Goal: Task Accomplishment & Management: Manage account settings

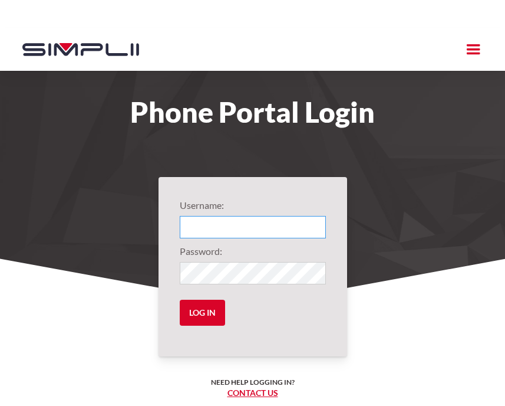
type input "1063@CookSautter"
click at [146, 310] on section "Username: 1063@CookSautter Password: Log in Need help logging in? ‍ Contact us …" at bounding box center [252, 380] width 505 height 306
click at [213, 397] on h6 "Need help logging in? ‍ Contact us" at bounding box center [253, 388] width 84 height 22
click at [208, 303] on input "Log in" at bounding box center [202, 313] width 45 height 26
click at [202, 312] on input "Log in" at bounding box center [202, 313] width 45 height 26
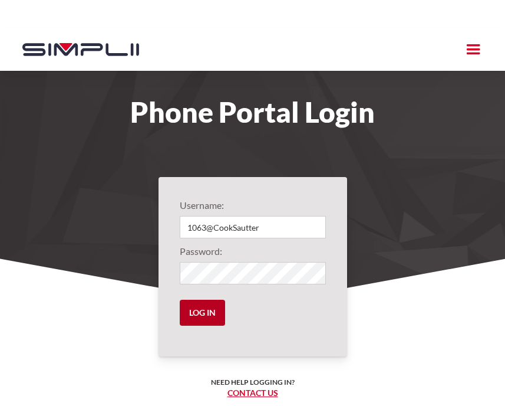
click at [202, 312] on input "Log in" at bounding box center [202, 313] width 45 height 26
click at [463, 52] on div "menu" at bounding box center [473, 49] width 21 height 21
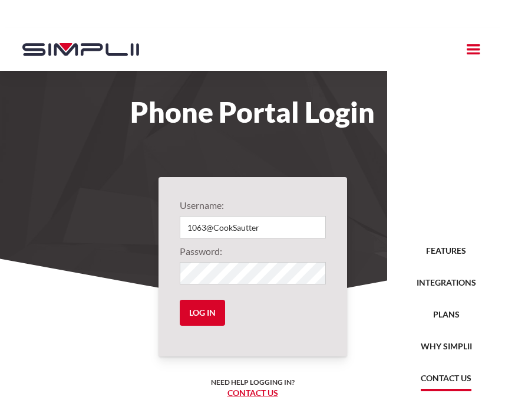
click at [452, 377] on link "Contact US" at bounding box center [446, 381] width 51 height 20
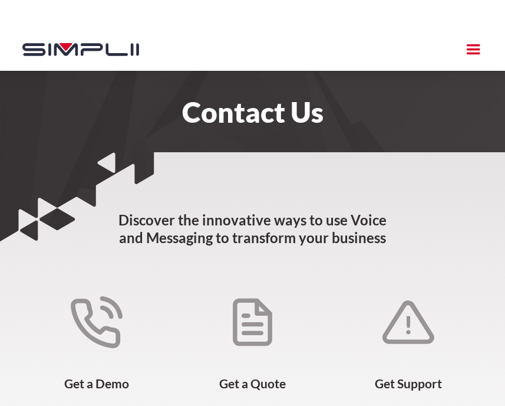
click at [478, 51] on div "menu" at bounding box center [473, 49] width 21 height 21
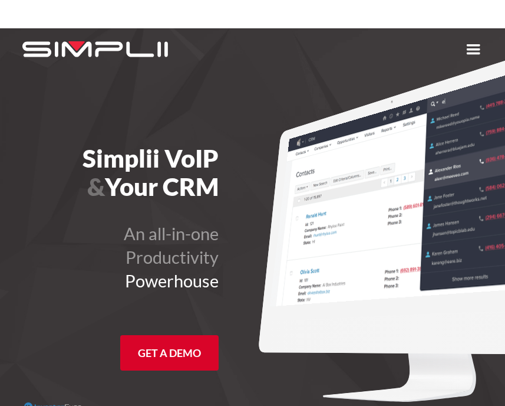
click at [466, 52] on div "menu" at bounding box center [473, 49] width 21 height 21
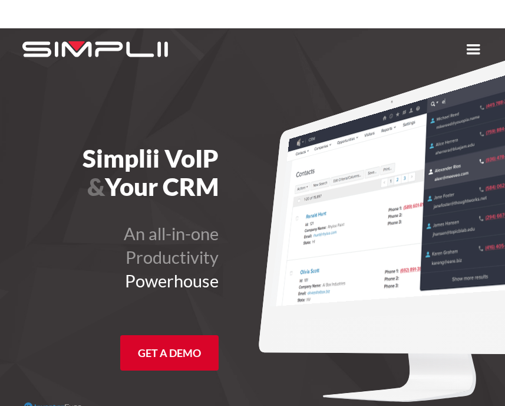
click at [476, 45] on div "menu" at bounding box center [473, 49] width 21 height 21
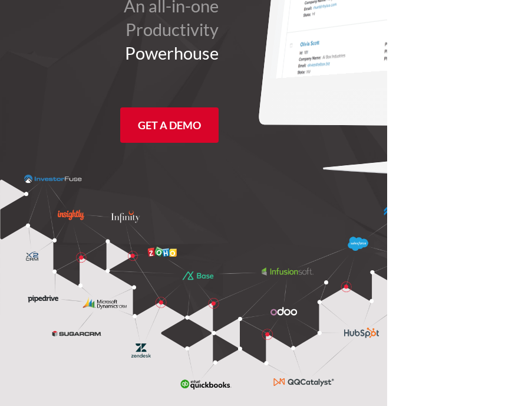
scroll to position [264, 0]
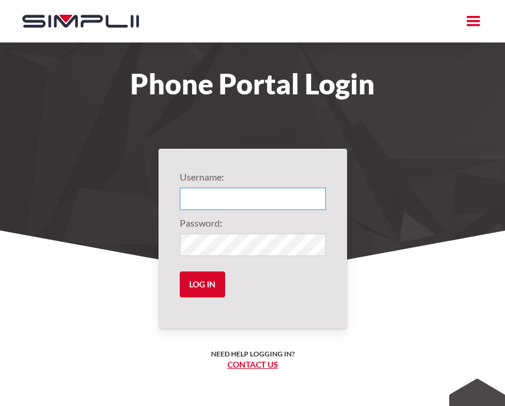
type input "1063@CookSautter"
click at [145, 278] on section "Username: 1063@CookSautter Password: Log in Need help logging in? ‍ Contact us …" at bounding box center [252, 352] width 505 height 306
click at [159, 292] on div "Username: 1063@CookSautter Password: Log in Need help logging in? ‍ Contact us …" at bounding box center [253, 238] width 189 height 179
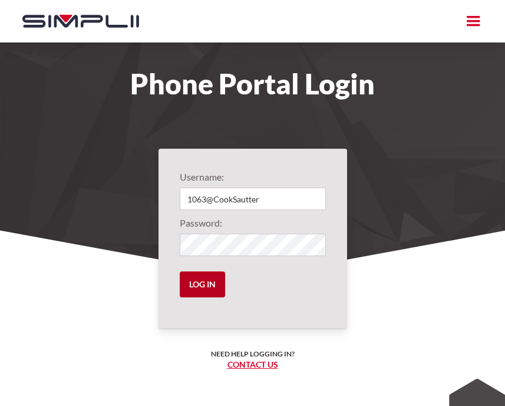
click at [198, 285] on input "Log in" at bounding box center [202, 284] width 45 height 26
